Goal: Task Accomplishment & Management: Use online tool/utility

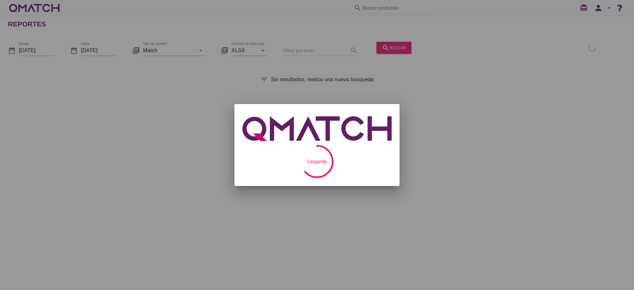
click at [41, 51] on div at bounding box center [317, 145] width 634 height 290
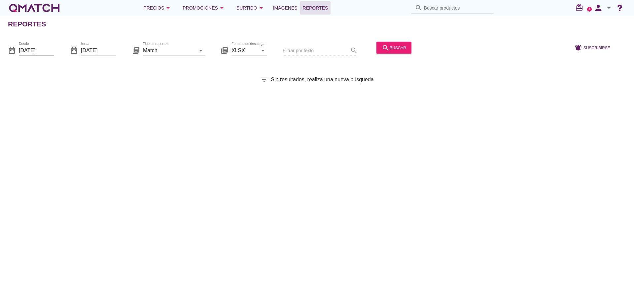
click at [41, 47] on input "[DATE]" at bounding box center [36, 50] width 35 height 11
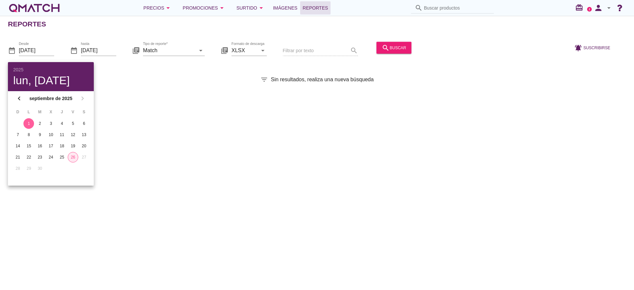
drag, startPoint x: 73, startPoint y: 156, endPoint x: 92, endPoint y: 158, distance: 19.2
click at [76, 156] on div "26" at bounding box center [73, 157] width 10 height 6
type input "2025-09-26"
click at [169, 150] on div "Reportes date_range Desde 2025-09-26 date_range hasta 2025-09-26 library_books …" at bounding box center [317, 153] width 634 height 274
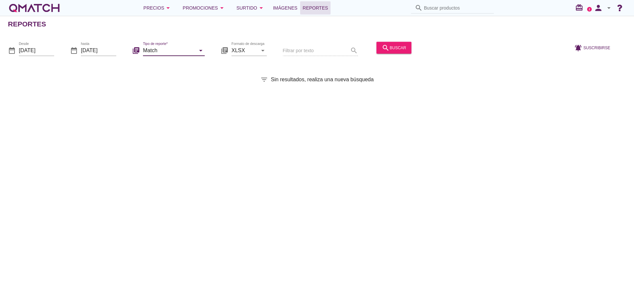
drag, startPoint x: 173, startPoint y: 50, endPoint x: 174, endPoint y: 54, distance: 4.1
click at [173, 51] on input "Match" at bounding box center [169, 50] width 53 height 11
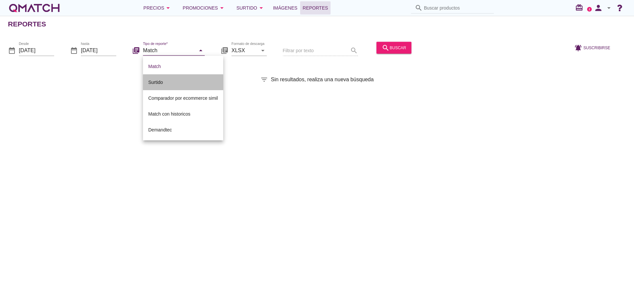
drag, startPoint x: 160, startPoint y: 84, endPoint x: 239, endPoint y: 72, distance: 79.9
click at [161, 84] on div "Surtido" at bounding box center [183, 82] width 70 height 8
type input "Surtido"
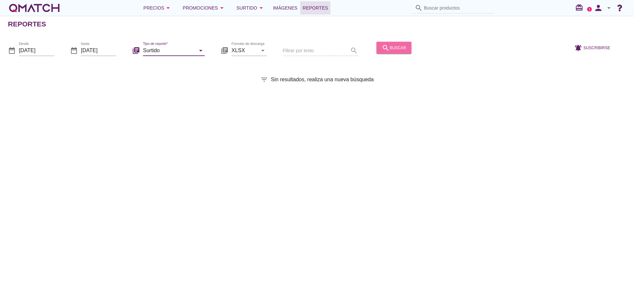
click at [392, 46] on div "search buscar" at bounding box center [394, 48] width 24 height 8
click at [47, 49] on input "2025-09-26" at bounding box center [36, 50] width 35 height 11
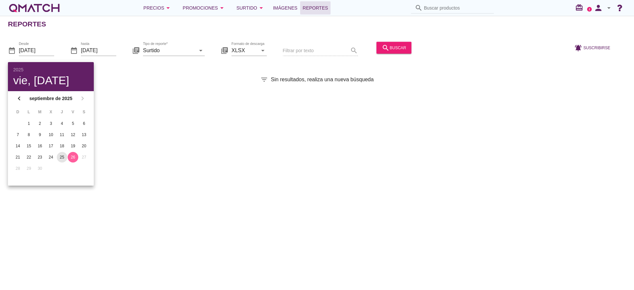
click at [65, 155] on div "25" at bounding box center [62, 157] width 11 height 6
type input "[DATE]"
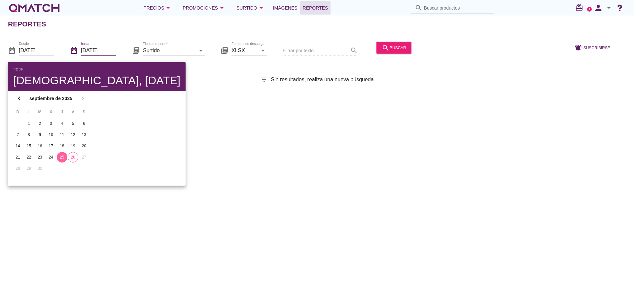
click at [109, 51] on input "2025-09-26" at bounding box center [98, 50] width 35 height 11
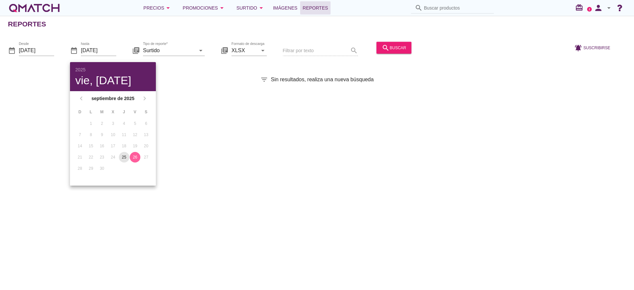
click at [125, 160] on button "25" at bounding box center [124, 157] width 11 height 11
type input "[DATE]"
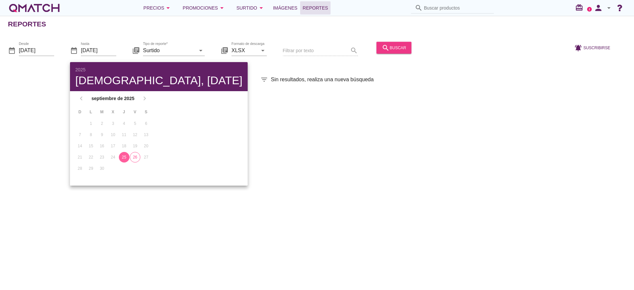
click at [393, 49] on div "search buscar" at bounding box center [394, 48] width 24 height 8
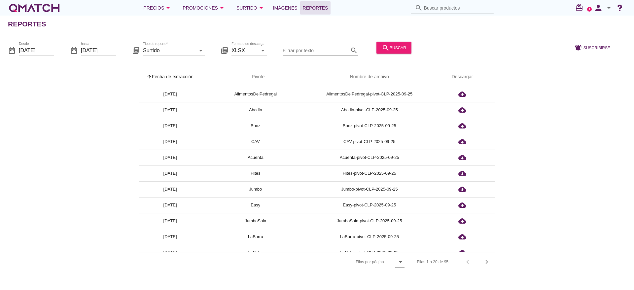
click at [298, 51] on input "Filtrar por texto" at bounding box center [316, 50] width 66 height 11
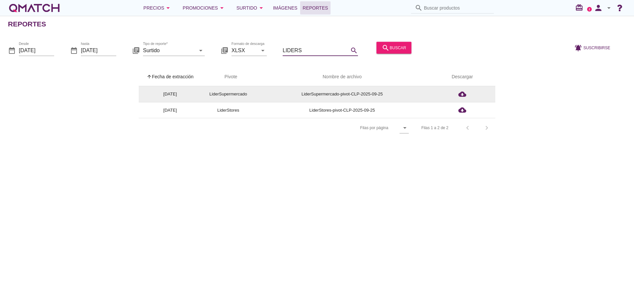
type input "LIDERS"
click at [377, 90] on td "LiderSupermercado-pivot-CLP-2025-09-25" at bounding box center [342, 94] width 174 height 16
click at [460, 91] on icon "cloud_download" at bounding box center [462, 94] width 8 height 8
